Goal: Task Accomplishment & Management: Manage account settings

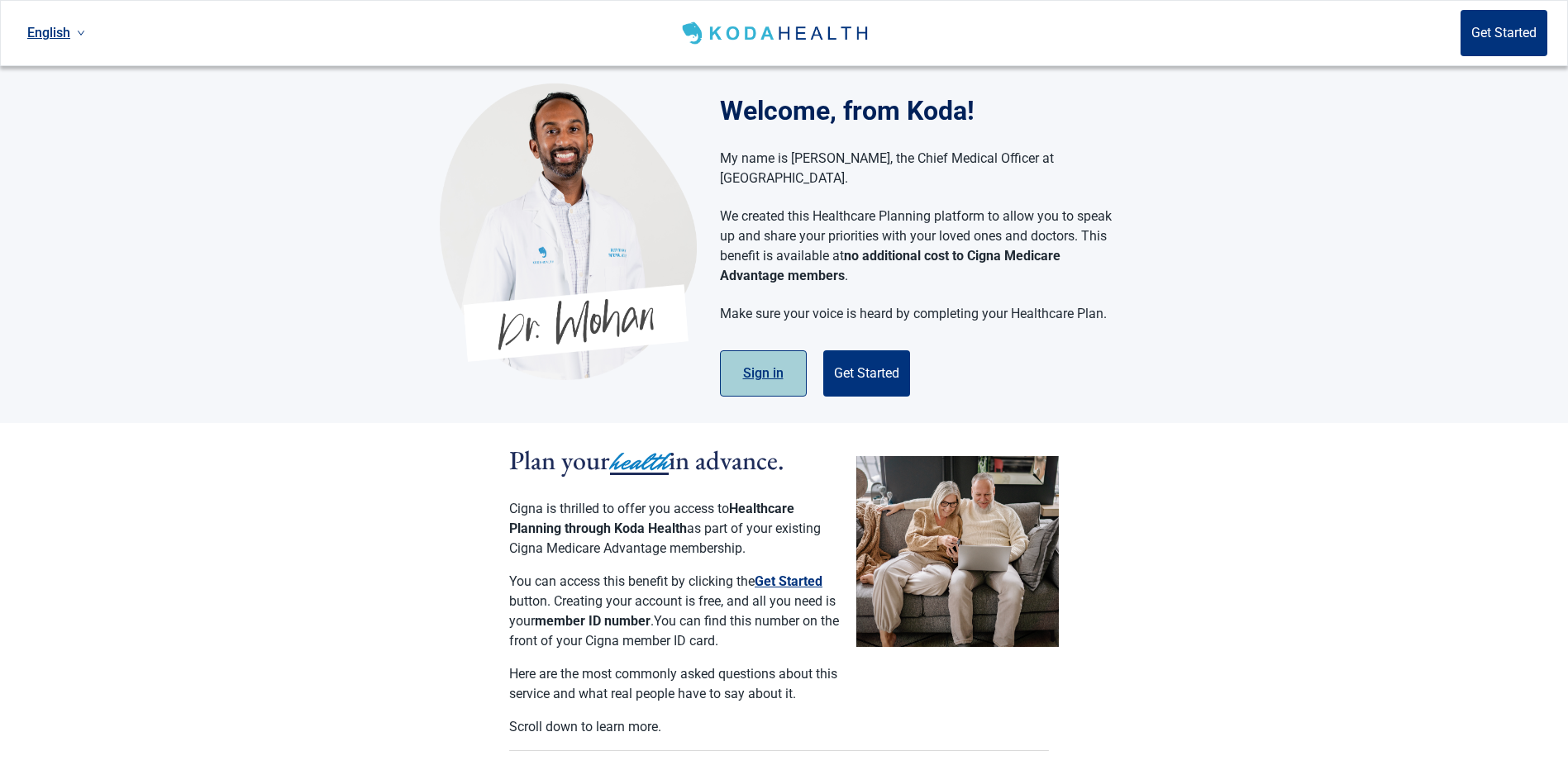
click at [770, 354] on button "Sign in" at bounding box center [763, 373] width 86 height 46
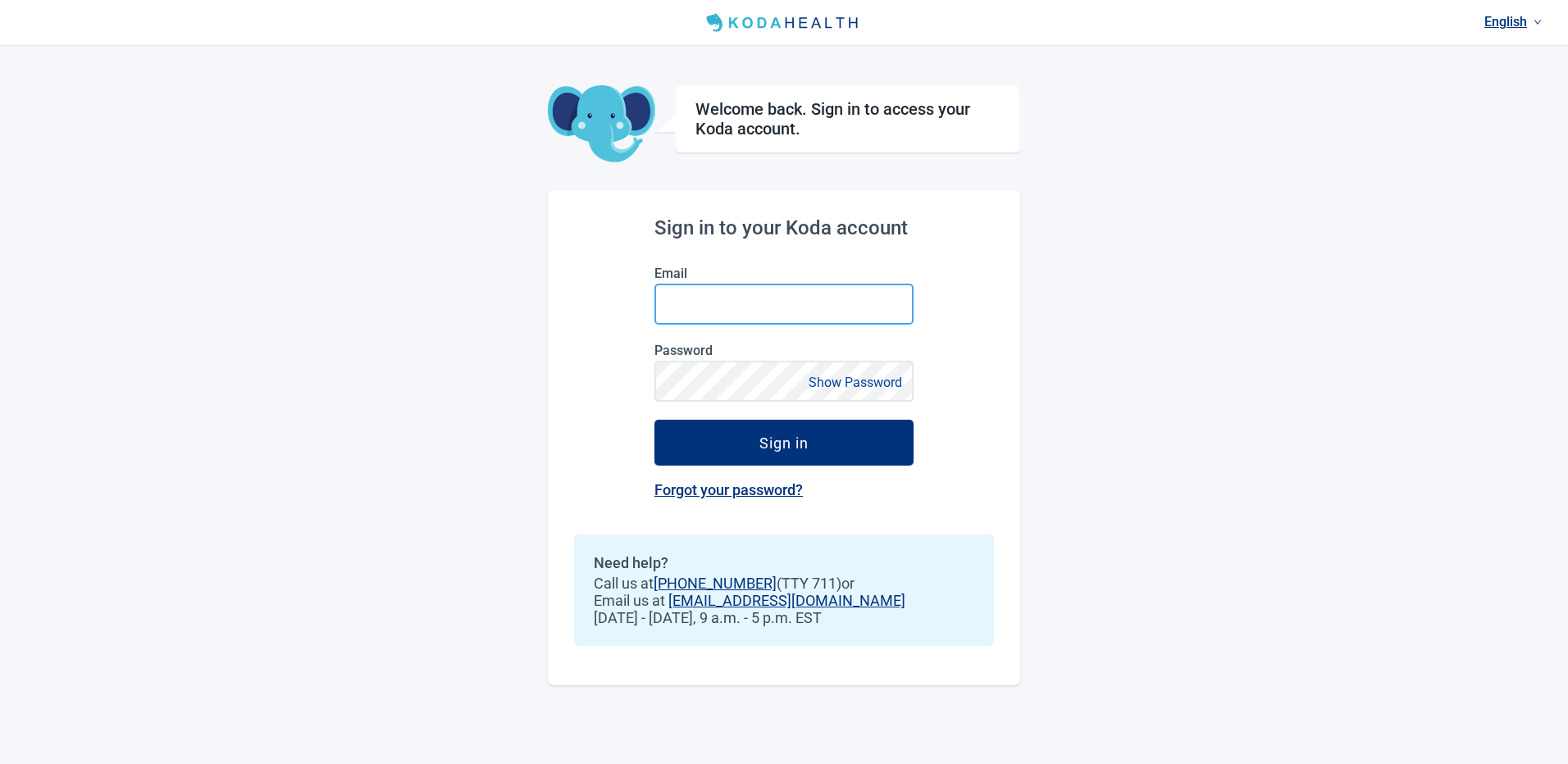
click at [691, 304] on input "Email" at bounding box center [784, 305] width 259 height 41
type input "[EMAIL_ADDRESS][DOMAIN_NAME]"
click at [654, 420] on button "Sign in" at bounding box center [784, 443] width 259 height 46
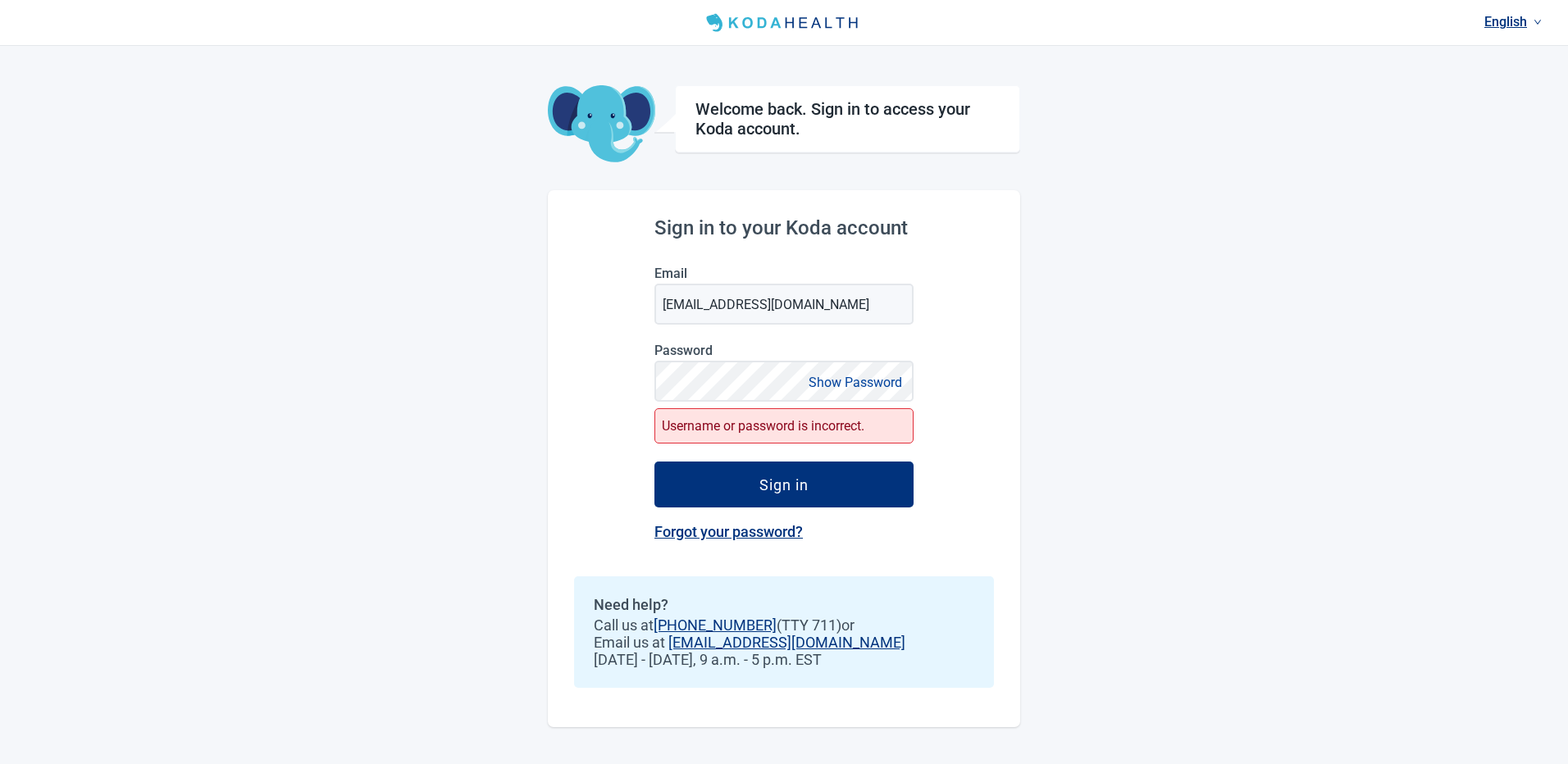
click at [734, 531] on link "Forgot your password?" at bounding box center [728, 532] width 148 height 17
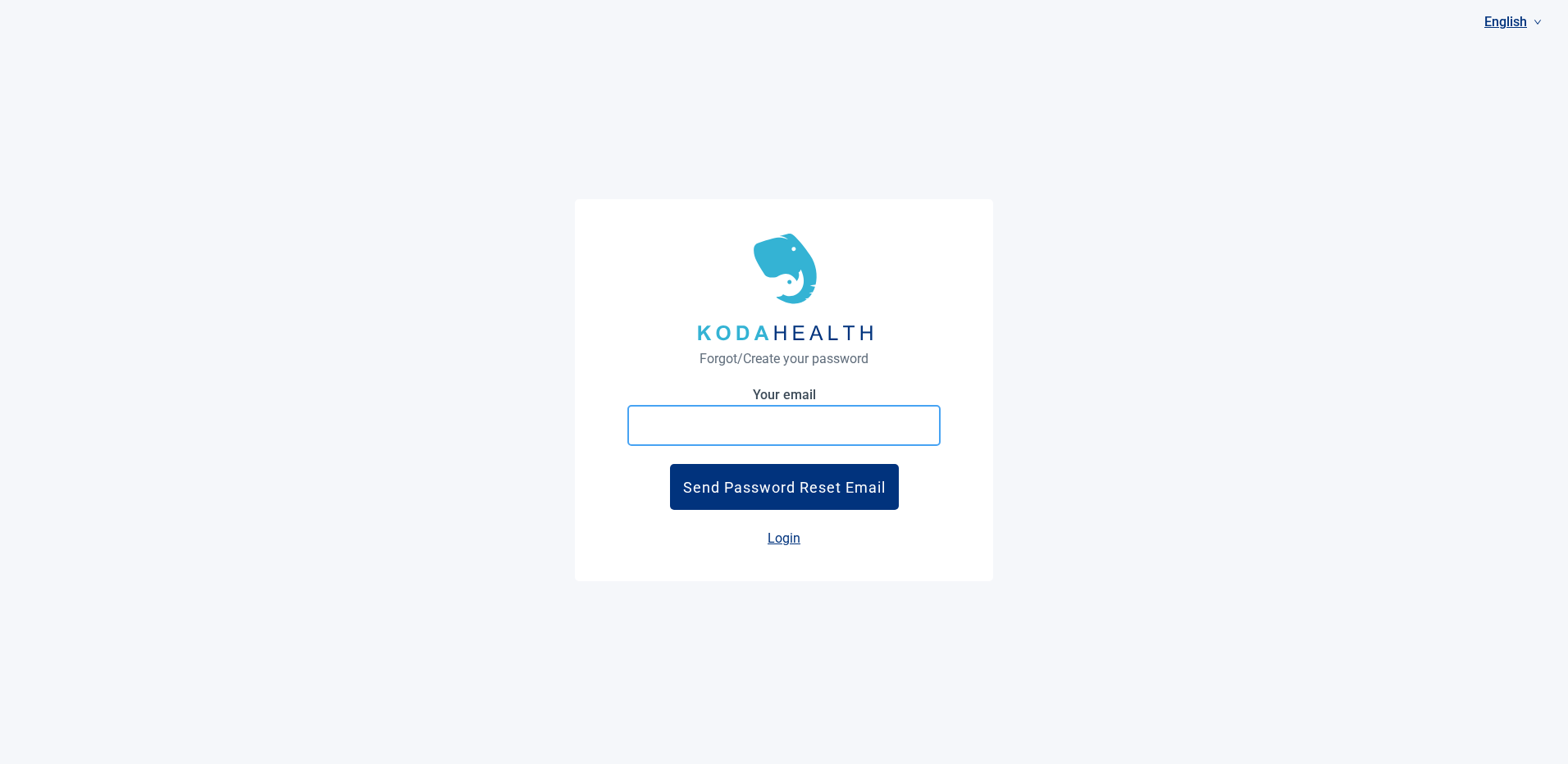
click at [671, 423] on input "Your email" at bounding box center [784, 426] width 313 height 41
type input "[EMAIL_ADDRESS][DOMAIN_NAME]"
click at [670, 464] on button "Send Password Reset Email" at bounding box center [784, 486] width 229 height 46
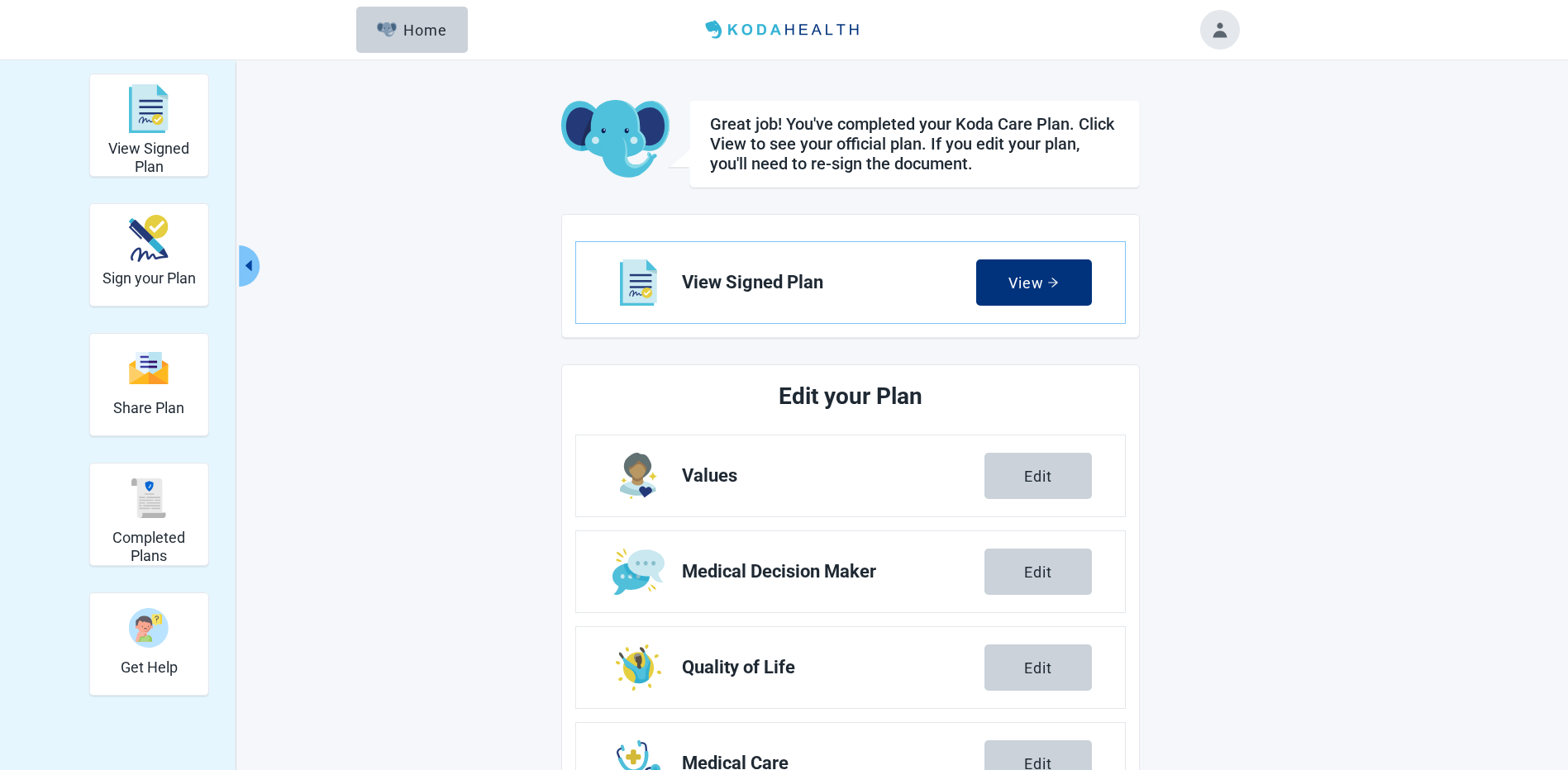
drag, startPoint x: 423, startPoint y: 0, endPoint x: 1320, endPoint y: 342, distance: 960.0
click at [1320, 342] on div "View Signed Plan Sign your Plan Share Plan Completed Plans Get Help Great job! …" at bounding box center [784, 548] width 1568 height 977
